Goal: Information Seeking & Learning: Learn about a topic

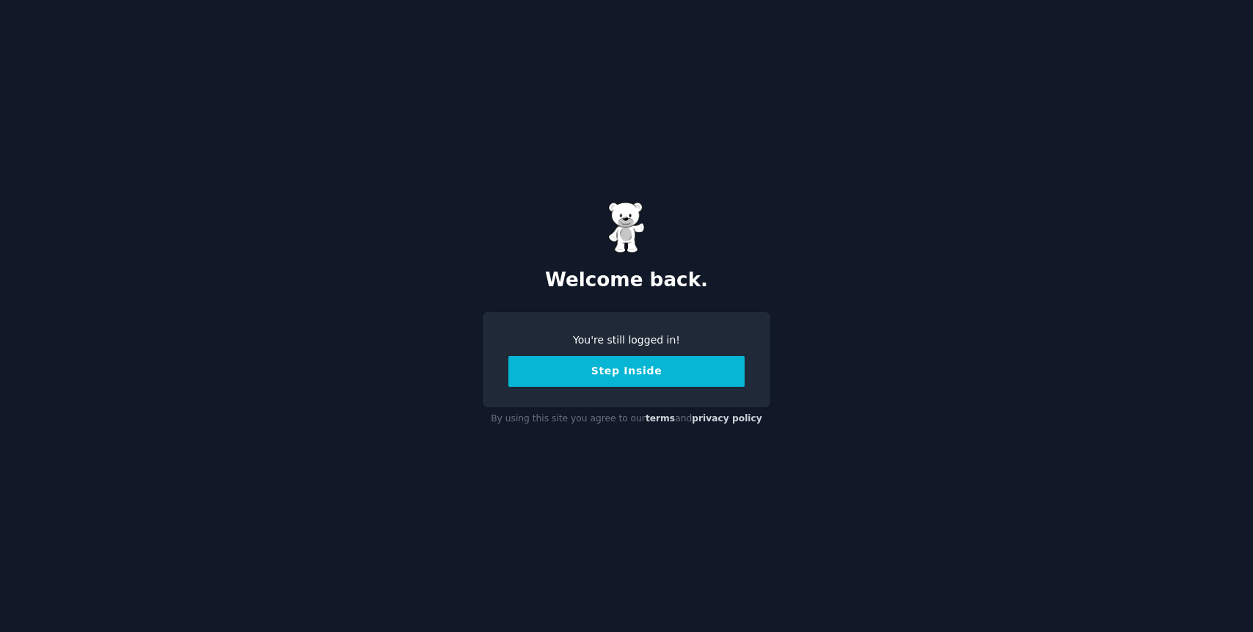
click at [624, 374] on button "Step Inside" at bounding box center [626, 371] width 236 height 31
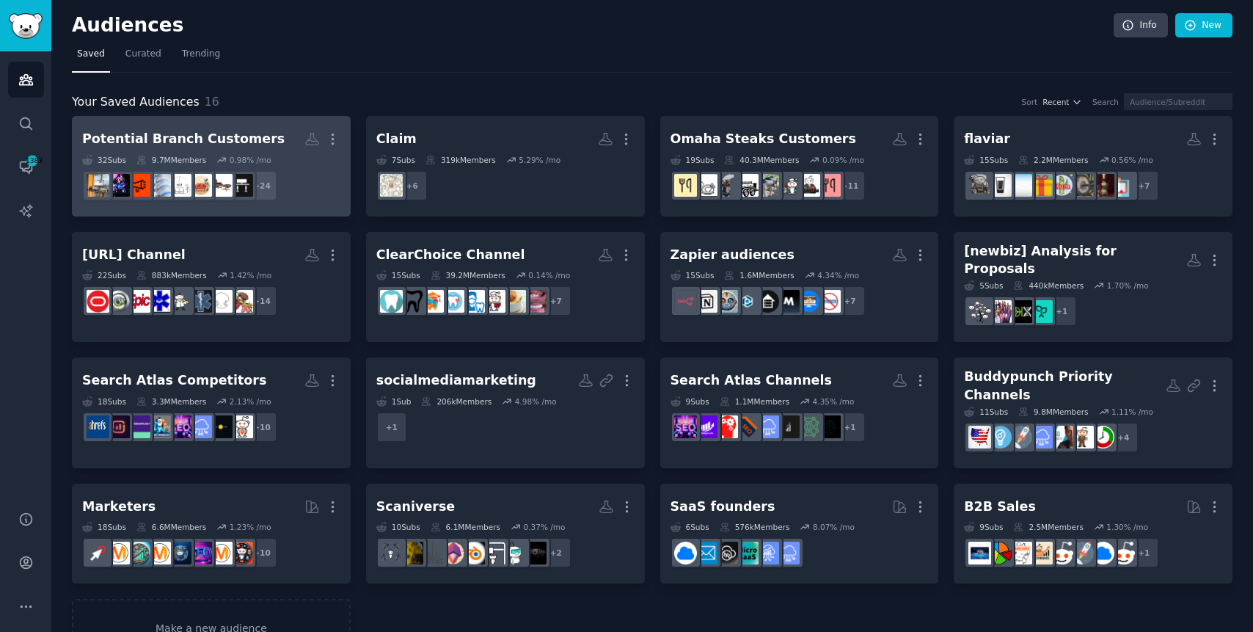
click at [236, 161] on div "0.98 % /mo" at bounding box center [251, 160] width 42 height 10
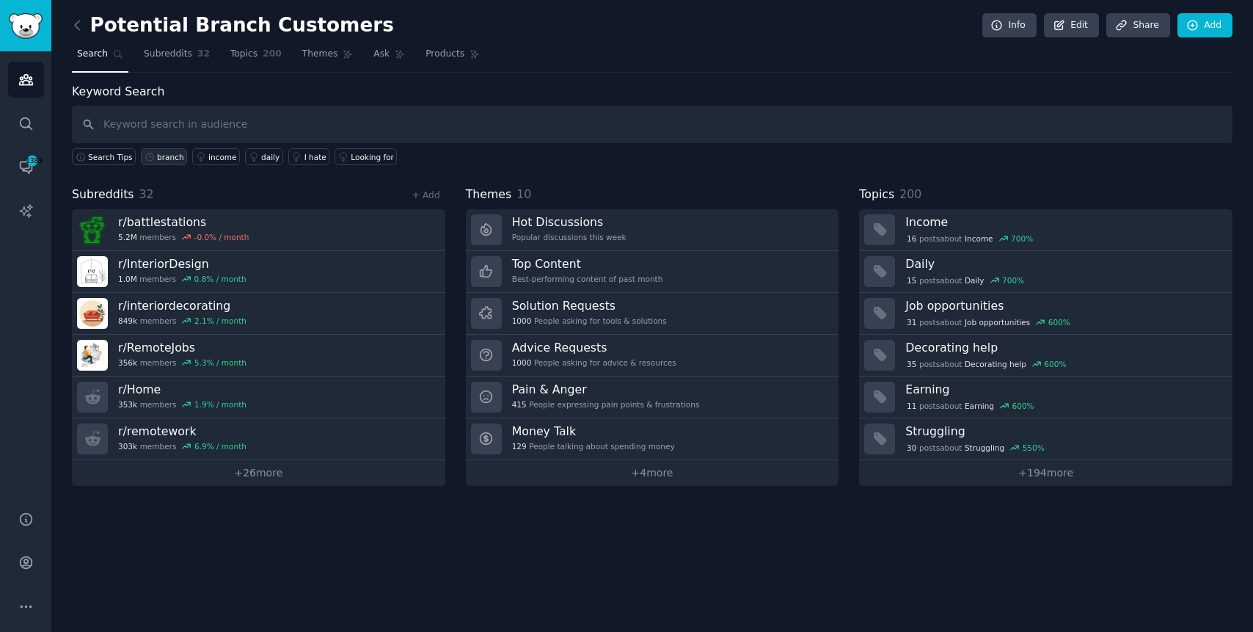
click at [165, 157] on div "branch" at bounding box center [170, 157] width 27 height 10
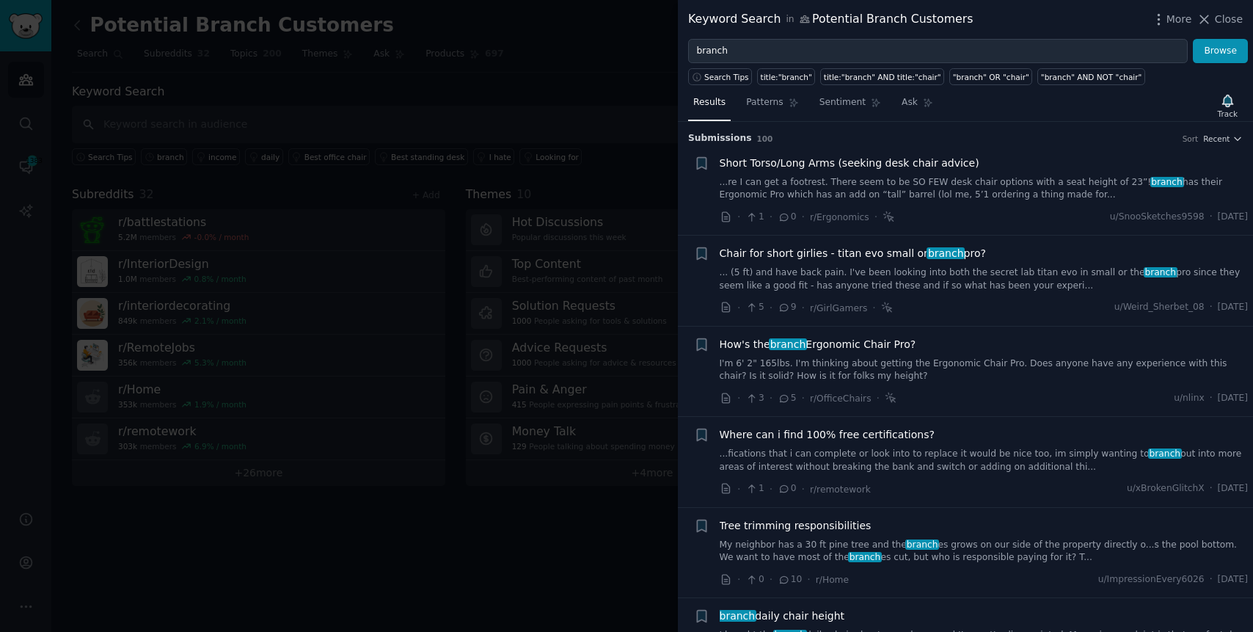
click at [1013, 187] on link "...re I can get a footrest. There seem to be SO FEW desk chair options with a s…" at bounding box center [984, 189] width 529 height 26
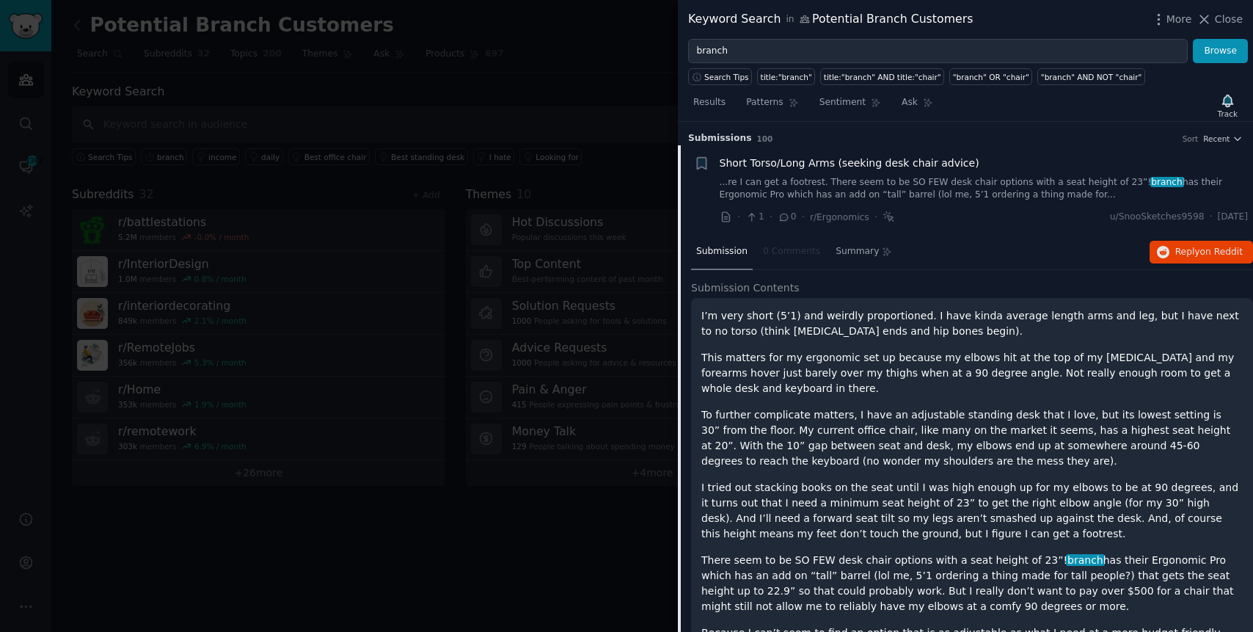
click at [1013, 187] on link "...re I can get a footrest. There seem to be SO FEW desk chair options with a s…" at bounding box center [984, 189] width 529 height 26
